Goal: Navigation & Orientation: Find specific page/section

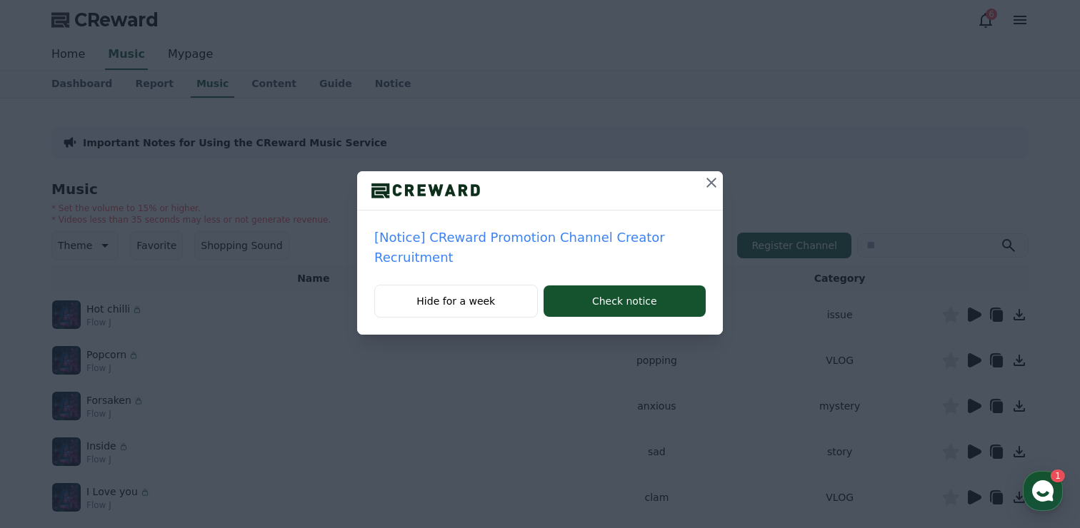
click at [633, 81] on div "[Notice] CReward Promotion Channel Creator Recruitment Hide for a week Check no…" at bounding box center [540, 179] width 1080 height 358
click at [712, 180] on icon at bounding box center [711, 182] width 17 height 17
click at [710, 182] on icon at bounding box center [711, 183] width 10 height 10
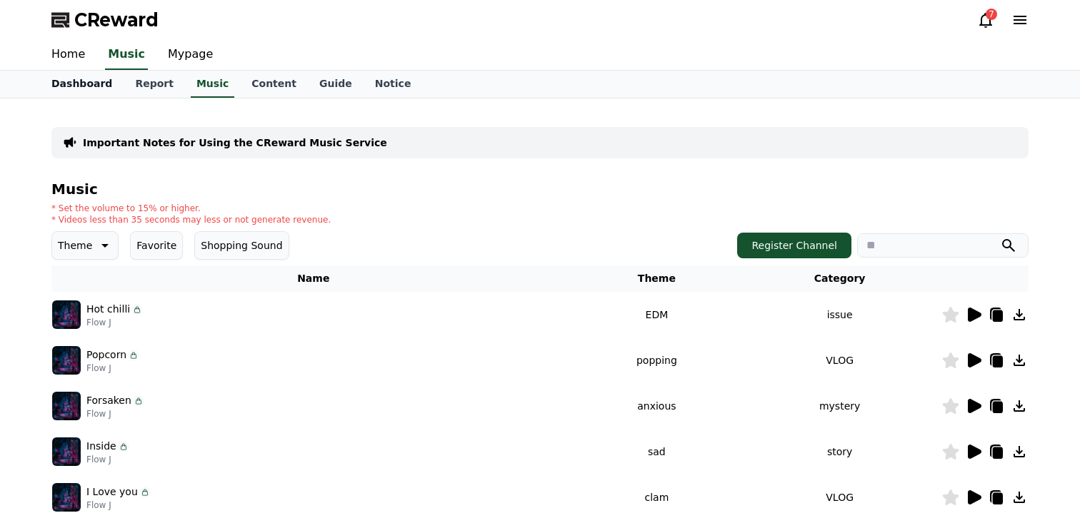
click at [92, 86] on link "Dashboard" at bounding box center [82, 84] width 84 height 27
